Goal: Task Accomplishment & Management: Use online tool/utility

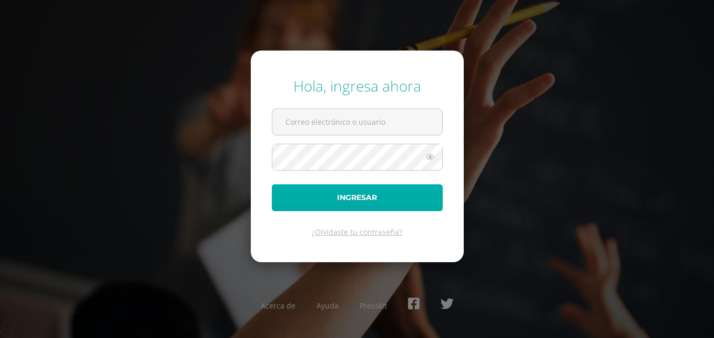
type input "[EMAIL_ADDRESS][PERSON_NAME][PERSON_NAME][DOMAIN_NAME]"
click at [338, 205] on button "Ingresar" at bounding box center [357, 197] width 171 height 27
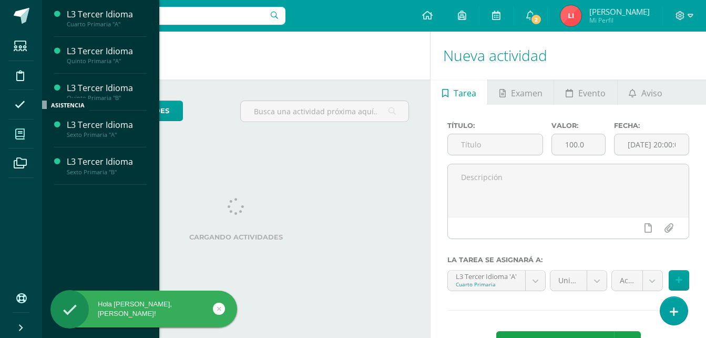
click at [25, 133] on span at bounding box center [20, 134] width 24 height 24
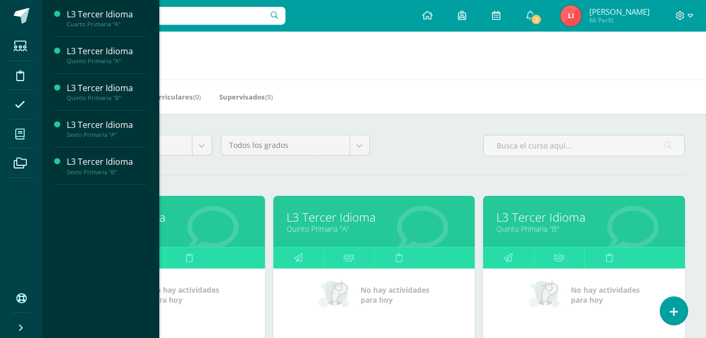
click at [22, 133] on icon at bounding box center [19, 134] width 9 height 11
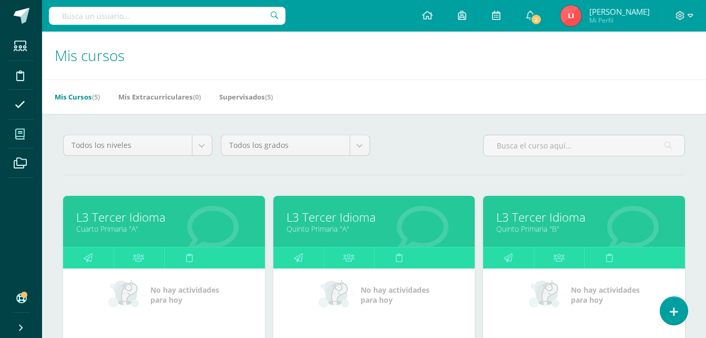
click at [293, 214] on link "L3 Tercer Idioma" at bounding box center [375, 217] width 176 height 16
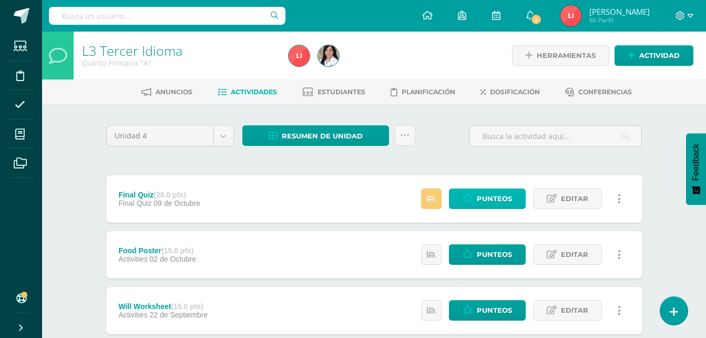
click at [508, 194] on span "Punteos" at bounding box center [494, 198] width 35 height 19
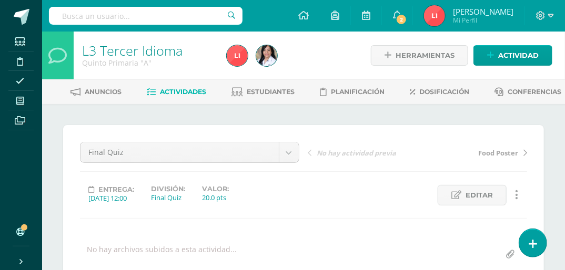
drag, startPoint x: 659, startPoint y: 1, endPoint x: 330, endPoint y: 157, distance: 364.2
click at [330, 157] on div "Final Quiz Final Quiz Food Poster Will Worksheet Camping Trip sentences True se…" at bounding box center [303, 203] width 481 height 157
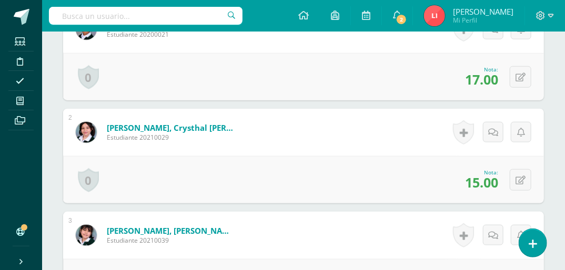
scroll to position [380, 0]
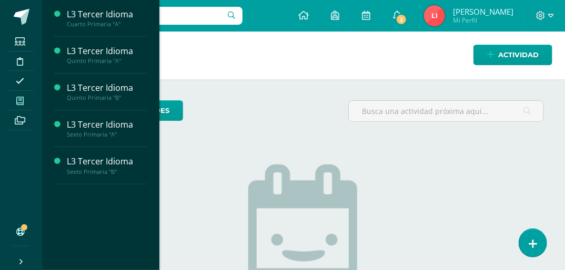
click at [22, 99] on icon at bounding box center [19, 101] width 7 height 8
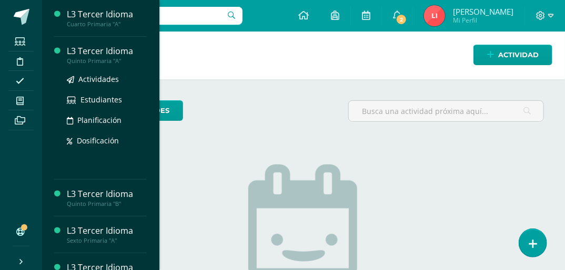
click at [93, 58] on div "Quinto Primaria "A"" at bounding box center [107, 60] width 80 height 7
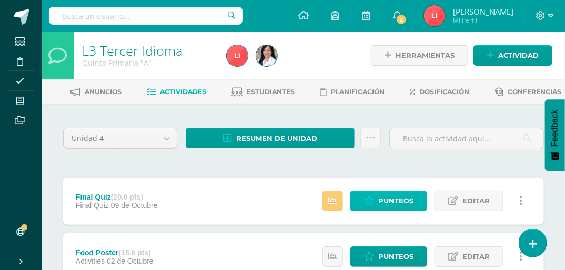
click at [412, 211] on span "Punteos" at bounding box center [395, 200] width 35 height 19
